Goal: Find specific page/section: Find specific page/section

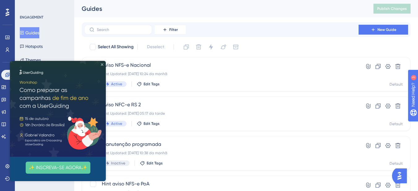
click at [101, 65] on icon "Close Preview" at bounding box center [102, 64] width 2 height 2
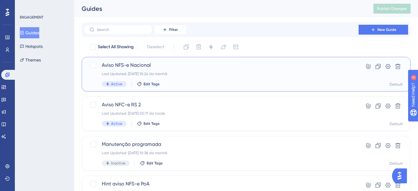
click at [178, 69] on div "Aviso NFS-e Nacional Last Updated: 01.10.2025 10:24 da manhã Active Edit Tags" at bounding box center [221, 74] width 239 height 25
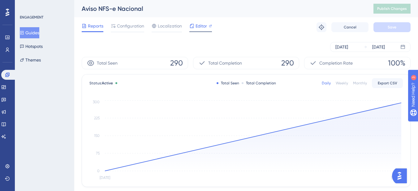
click at [193, 28] on icon at bounding box center [192, 26] width 4 height 4
